Goal: Complete application form

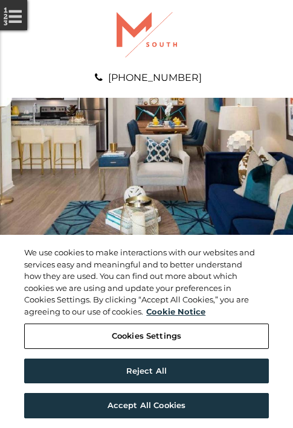
scroll to position [617, 0]
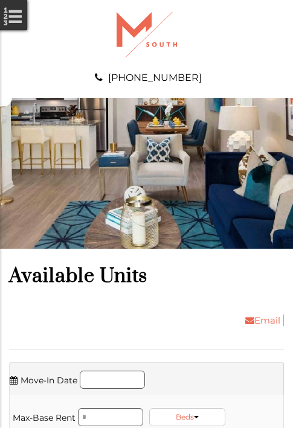
scroll to position [823, 0]
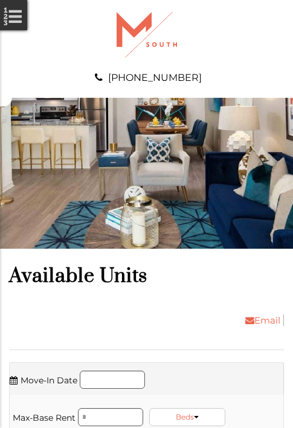
scroll to position [1106, 0]
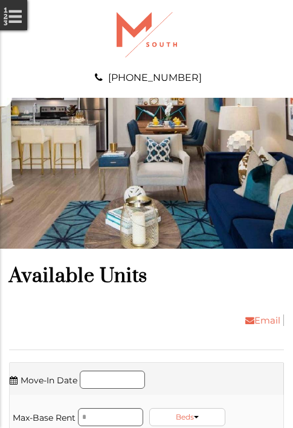
scroll to position [1312, 0]
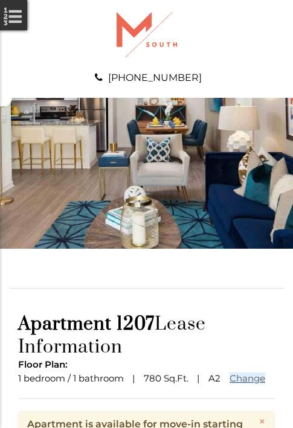
scroll to position [147, 0]
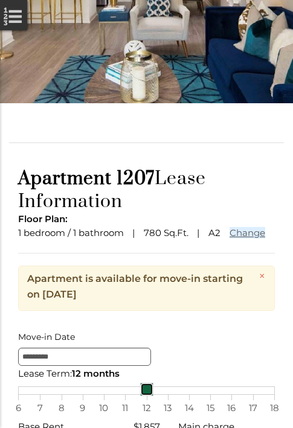
click at [146, 396] on link at bounding box center [146, 388] width 13 height 13
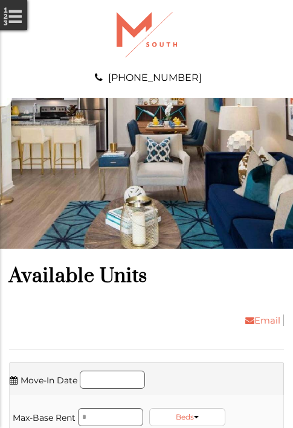
scroll to position [1517, 0]
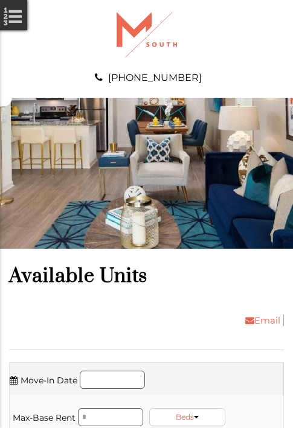
scroll to position [1800, 0]
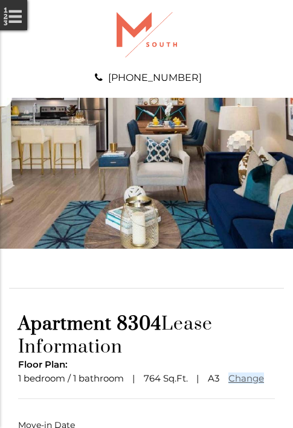
scroll to position [89, 0]
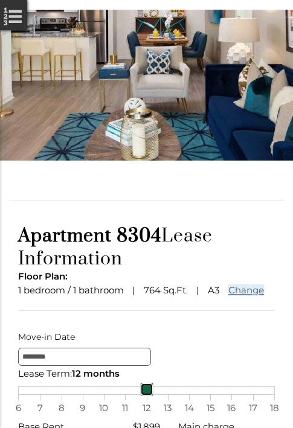
click at [146, 396] on link at bounding box center [146, 388] width 13 height 13
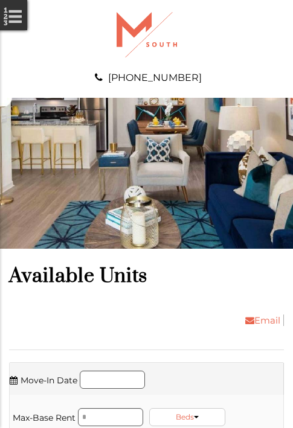
scroll to position [2006, 0]
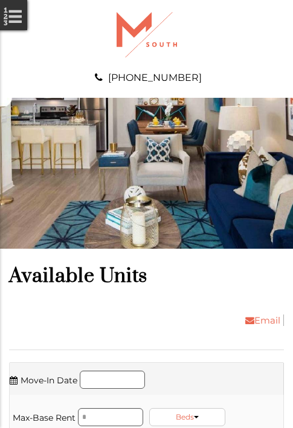
scroll to position [2212, 0]
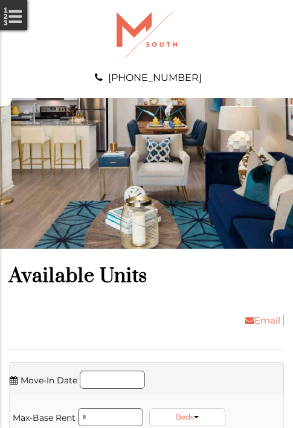
scroll to position [2417, 0]
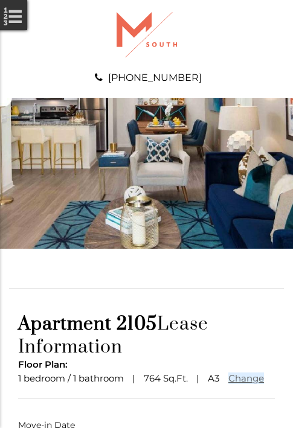
scroll to position [89, 0]
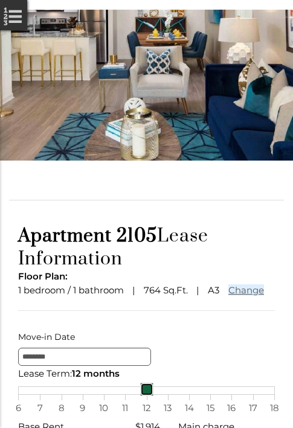
click at [146, 396] on link at bounding box center [146, 388] width 13 height 13
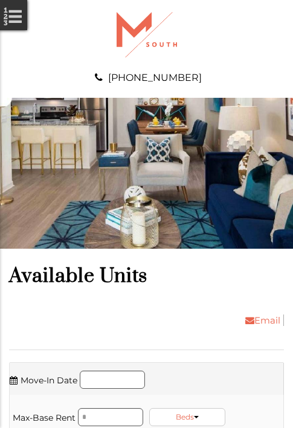
scroll to position [2623, 0]
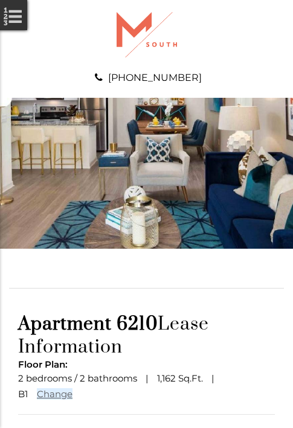
scroll to position [105, 0]
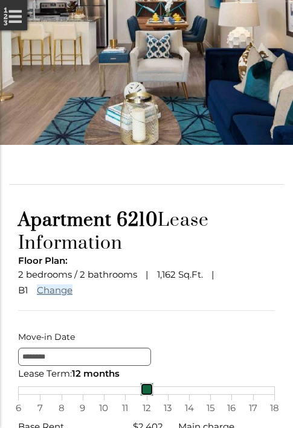
click at [146, 396] on link at bounding box center [146, 388] width 13 height 13
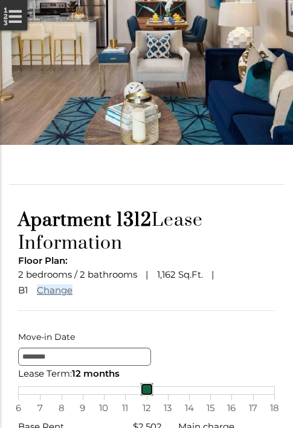
click at [146, 396] on link at bounding box center [146, 388] width 13 height 13
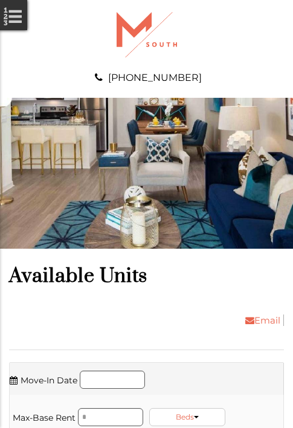
scroll to position [3523, 0]
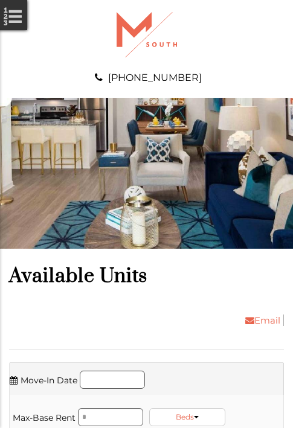
scroll to position [3729, 0]
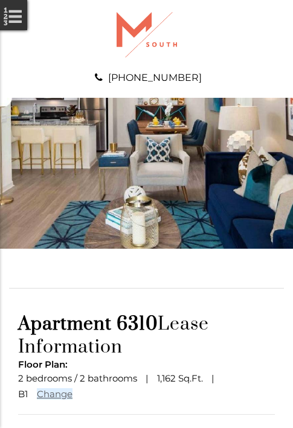
scroll to position [105, 0]
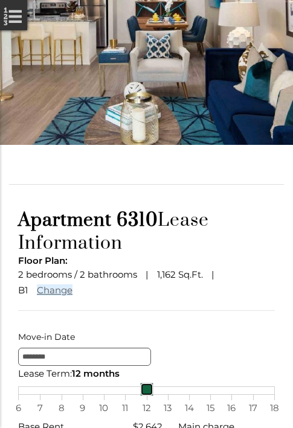
click at [146, 396] on link at bounding box center [146, 388] width 13 height 13
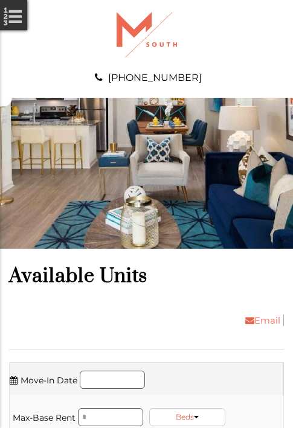
scroll to position [4012, 0]
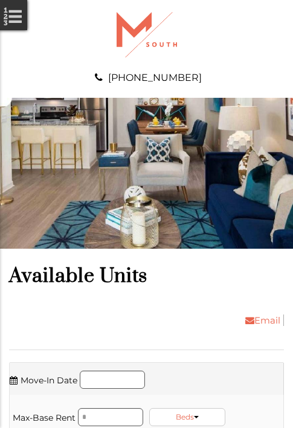
scroll to position [4295, 0]
